Goal: Task Accomplishment & Management: Use online tool/utility

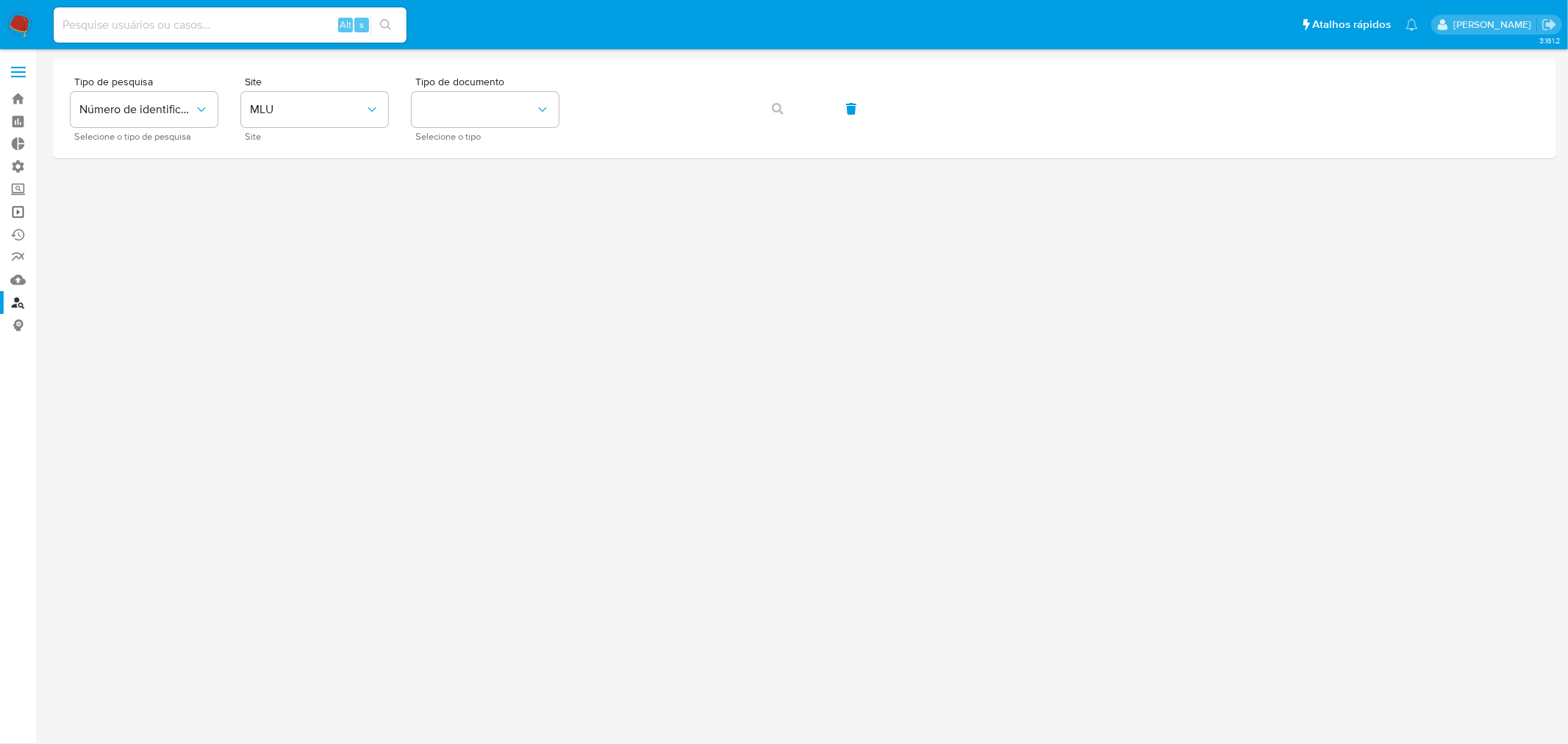
click at [15, 218] on link "Operações em massa" at bounding box center [88, 212] width 175 height 23
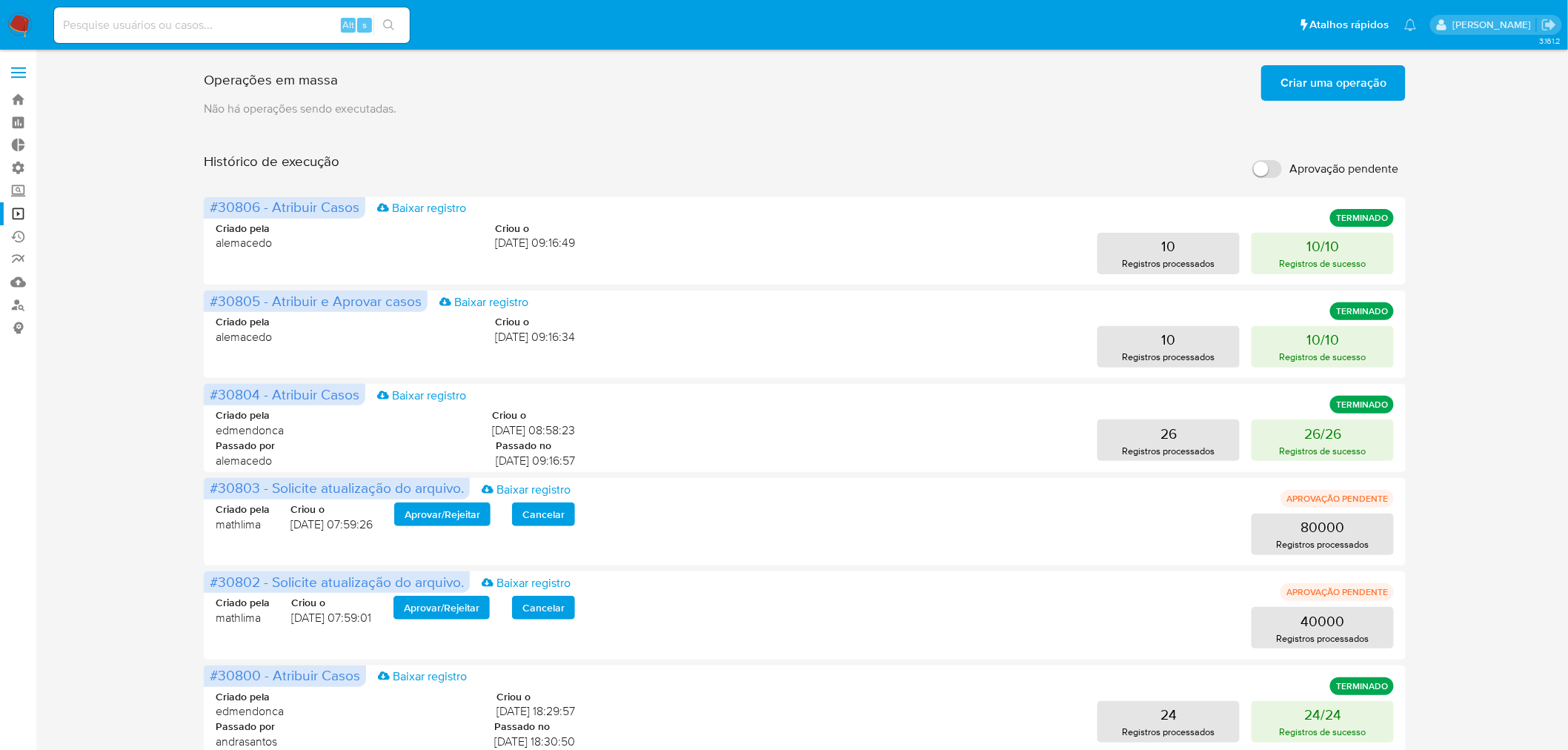
click at [1265, 172] on input "Aprovação pendente" at bounding box center [1267, 169] width 29 height 18
checkbox input "true"
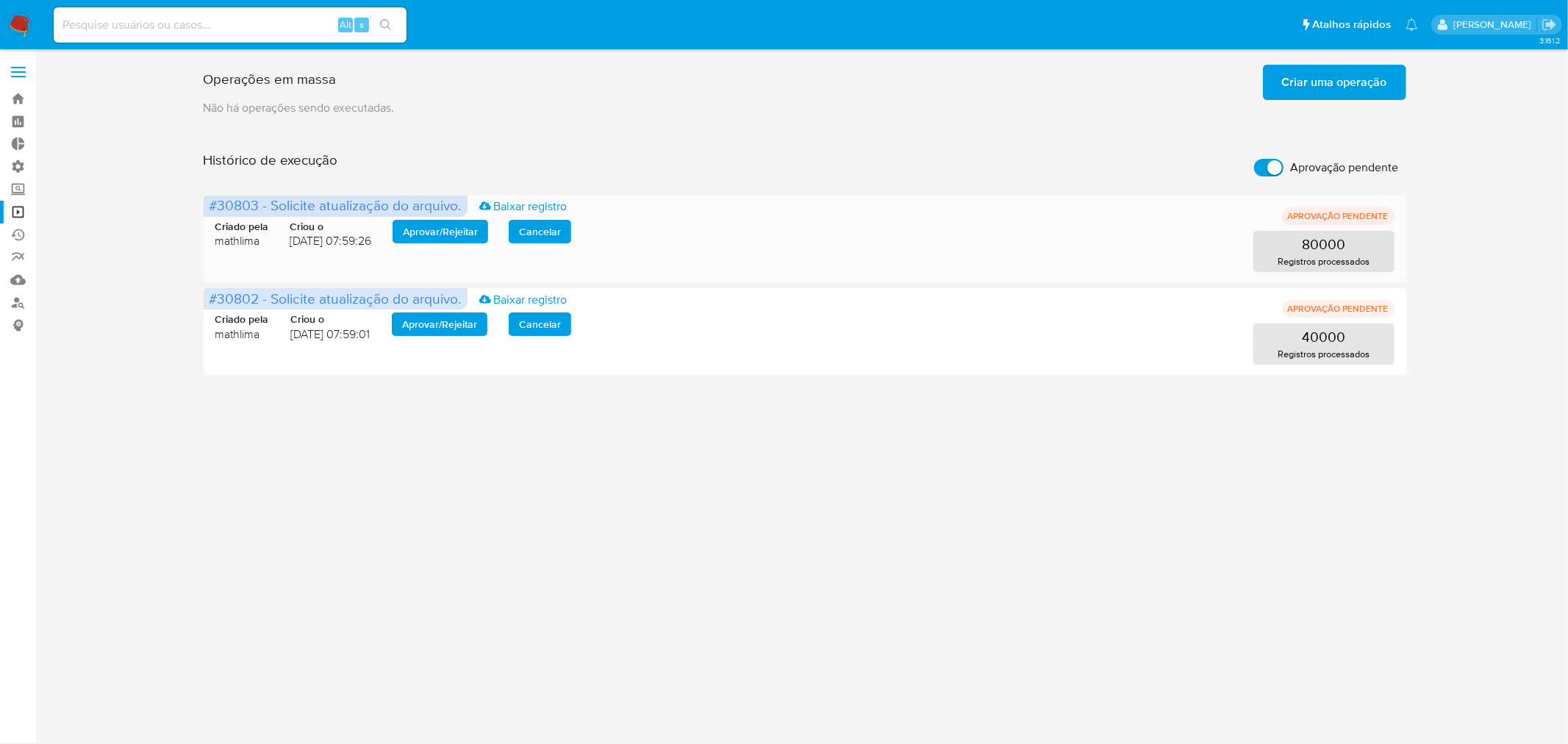
click at [451, 226] on span "Aprovar / Rejeitar" at bounding box center [440, 231] width 75 height 20
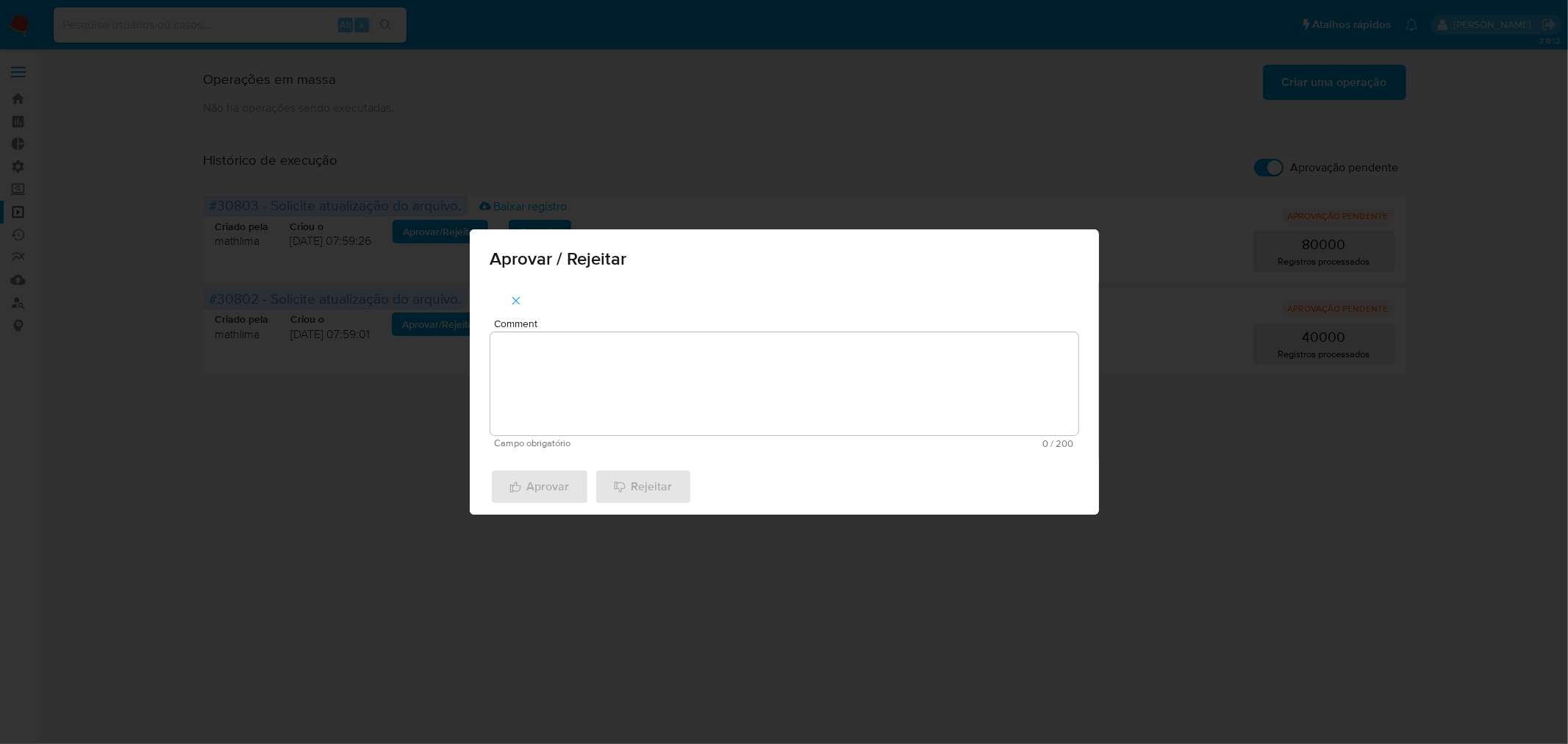
click at [567, 379] on textarea "Comment" at bounding box center [784, 383] width 588 height 103
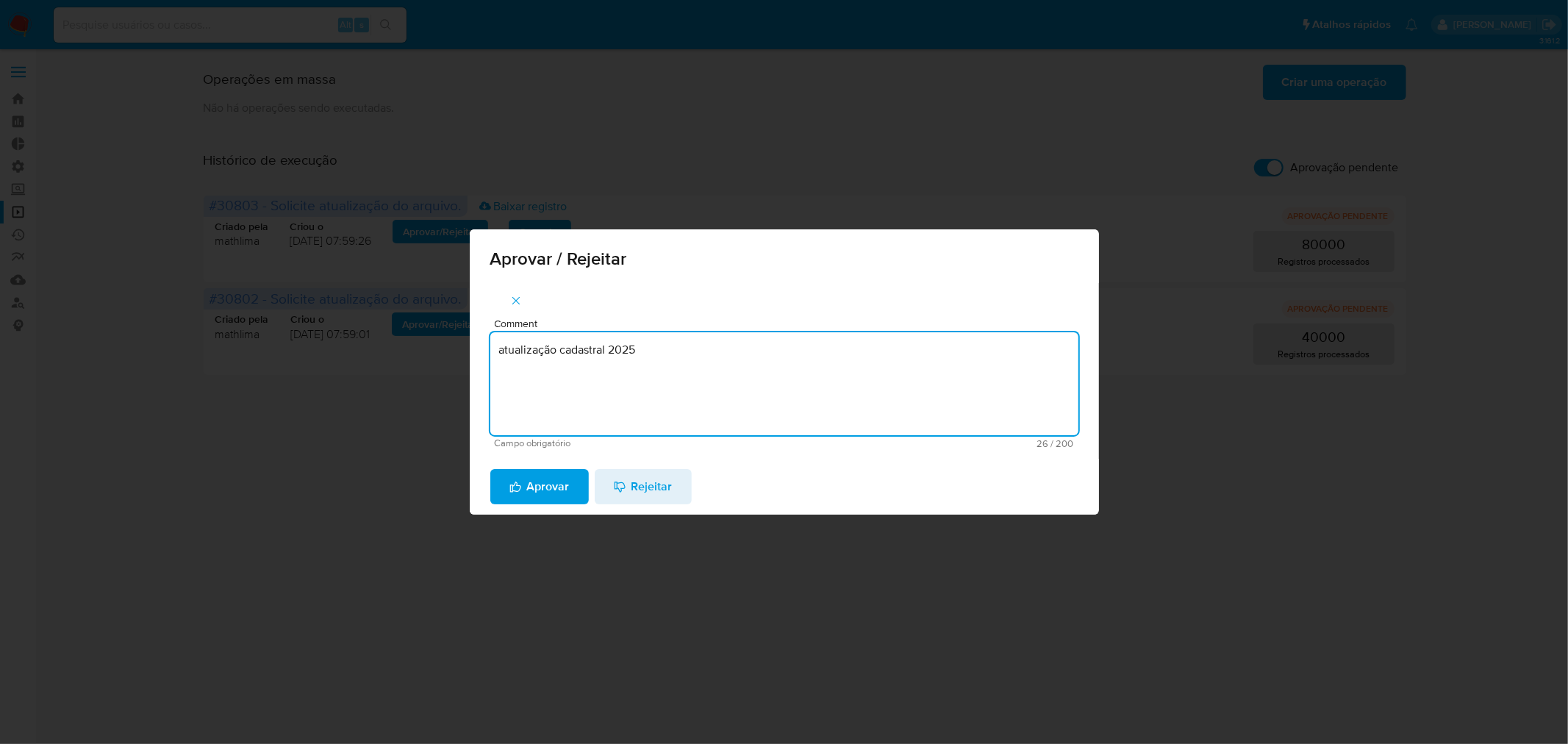
click at [600, 357] on textarea "atualização cadastral 2025" at bounding box center [784, 383] width 588 height 103
type textarea "atualização cadastral 2025"
click at [538, 495] on span "Aprovar" at bounding box center [540, 487] width 60 height 32
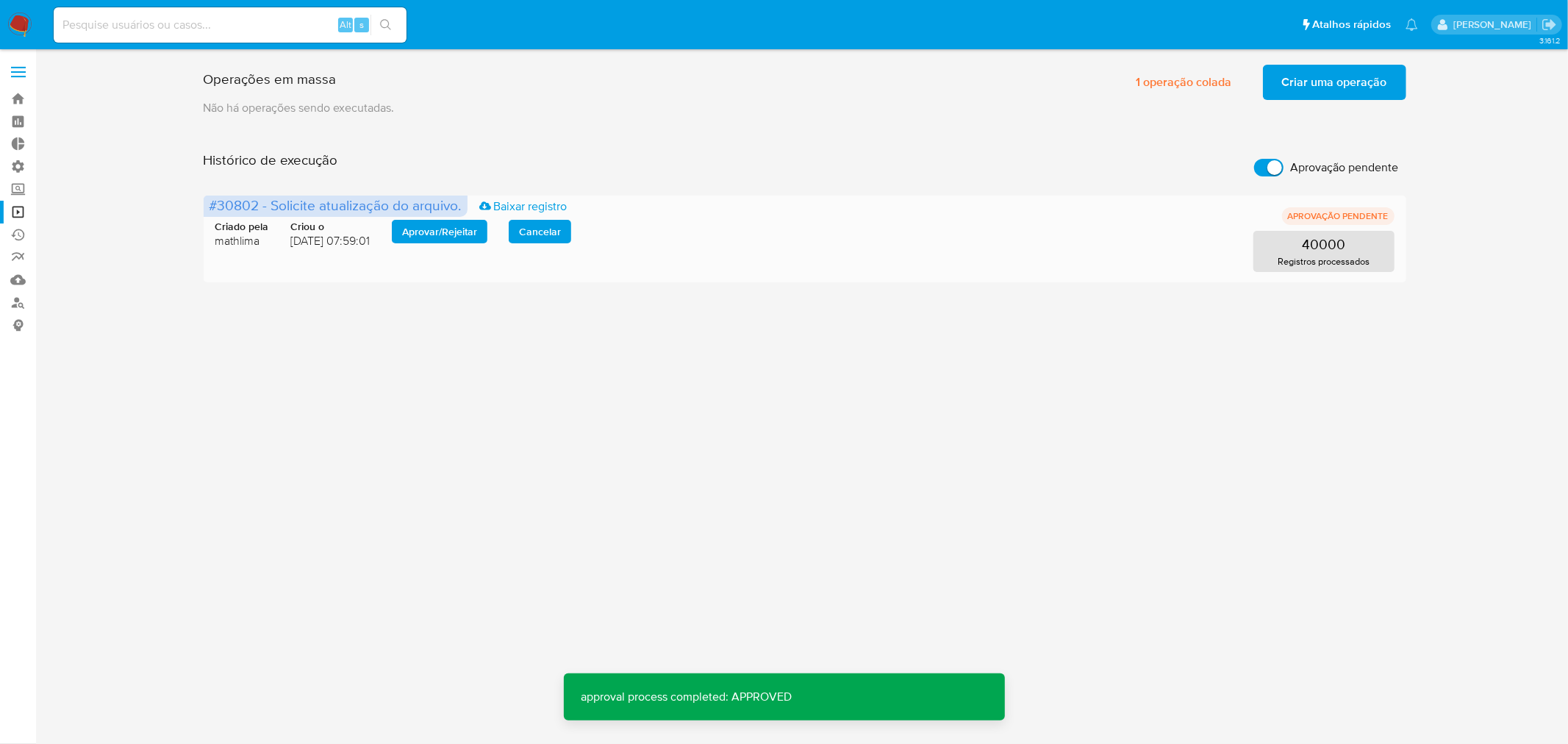
click at [434, 233] on span "Aprovar / Rejeitar" at bounding box center [439, 231] width 75 height 20
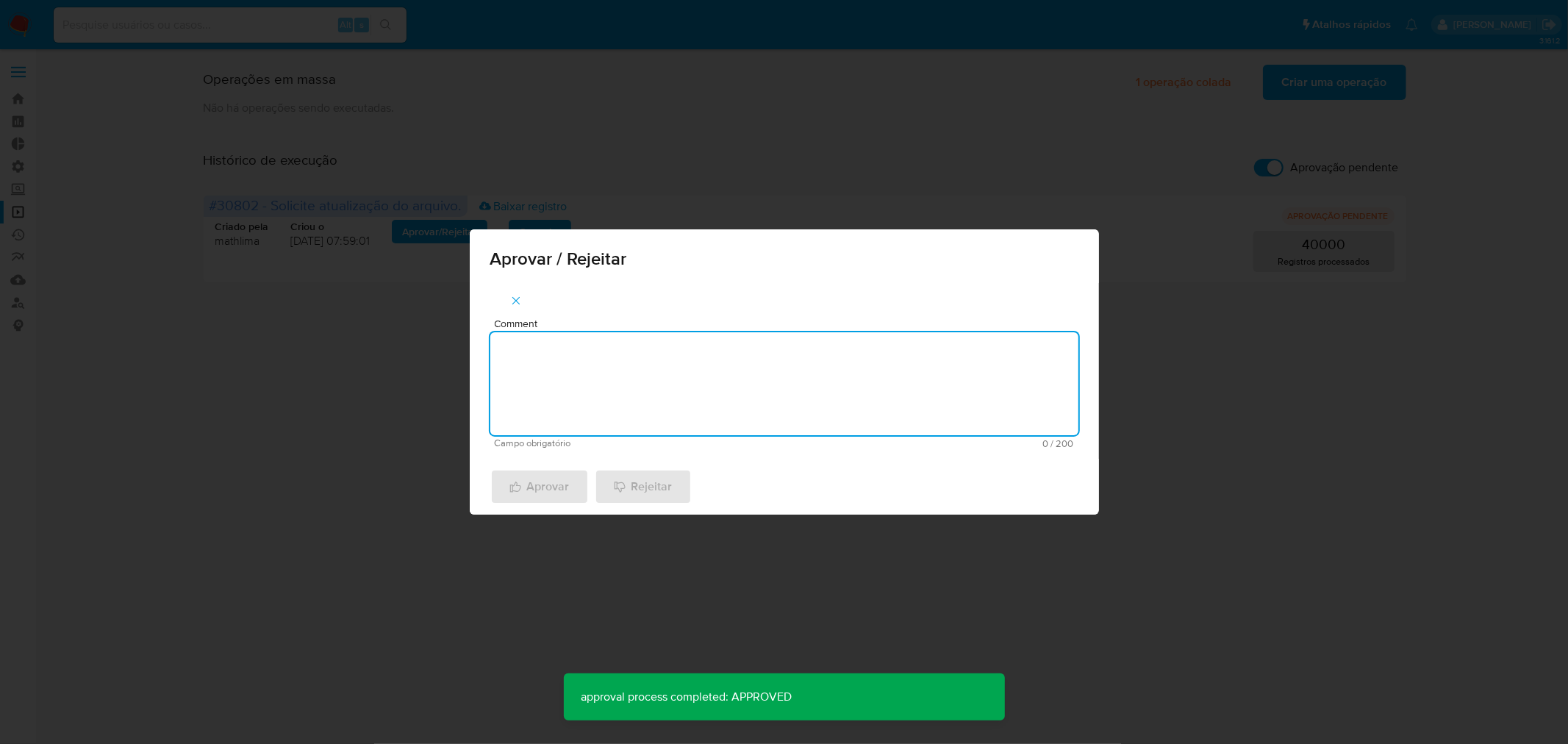
click at [575, 401] on textarea "Comment" at bounding box center [784, 383] width 588 height 103
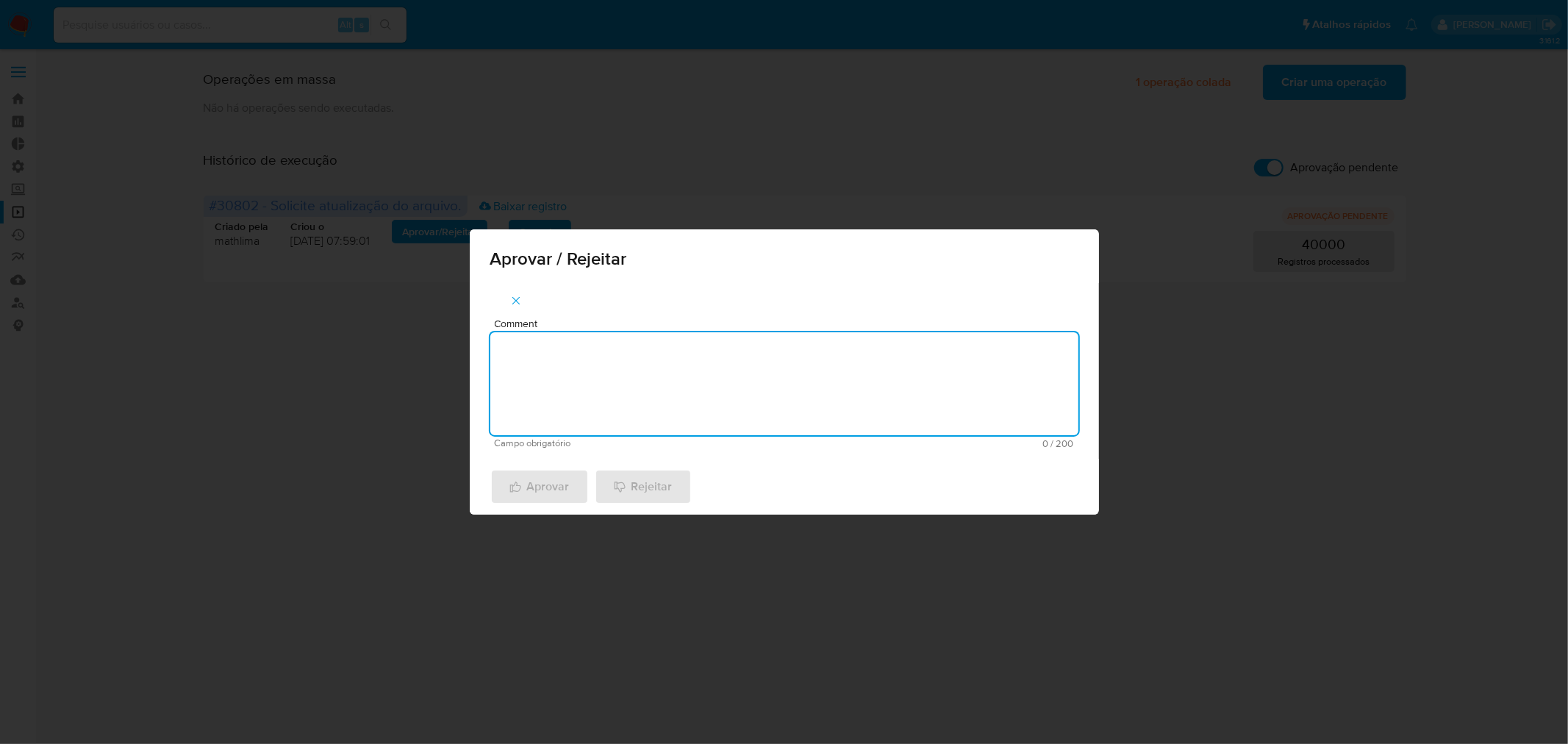
paste textarea "atualização cadastral 2025"
type textarea "atualização cadastral 2025"
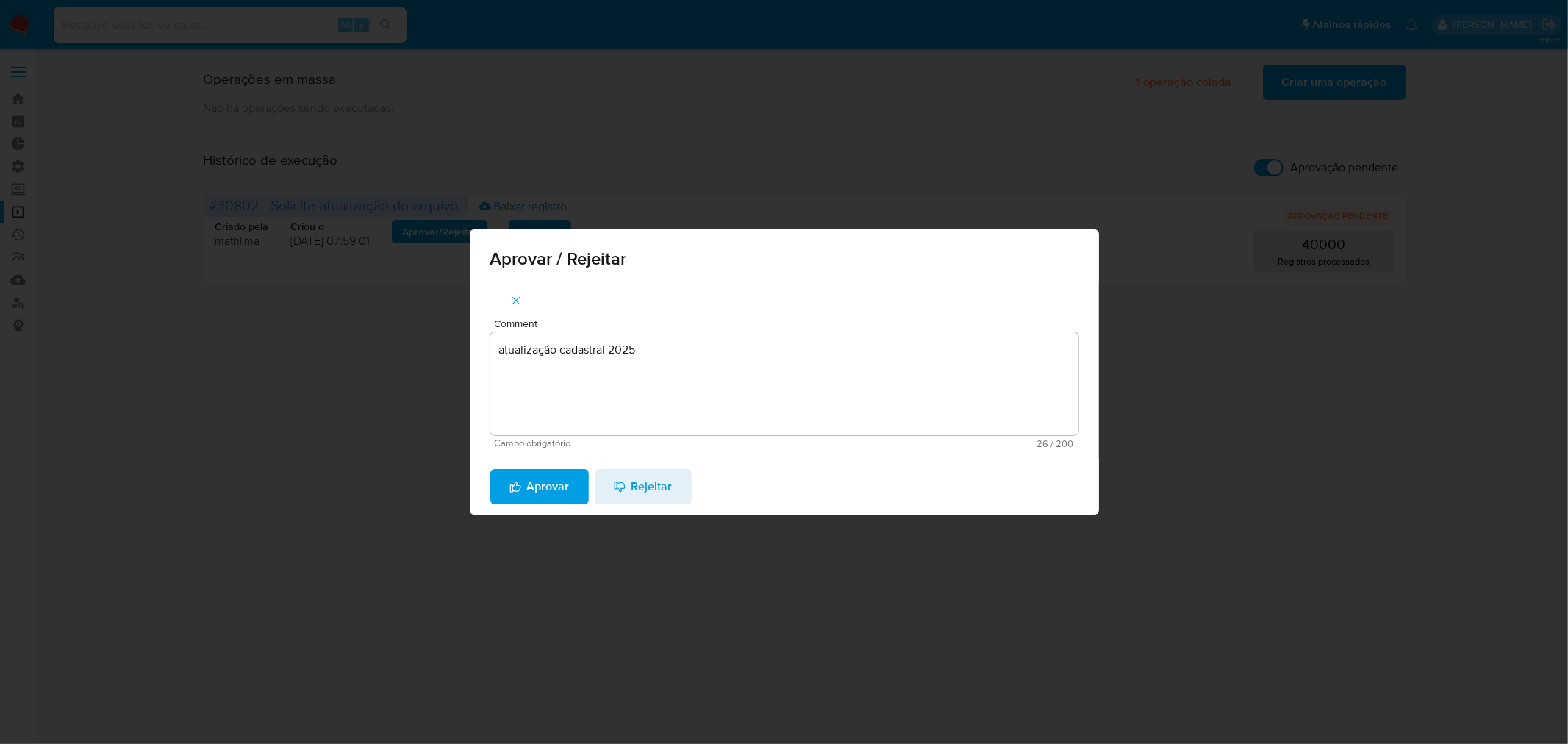
click at [549, 490] on span "Aprovar" at bounding box center [540, 487] width 60 height 32
